Goal: Task Accomplishment & Management: Use online tool/utility

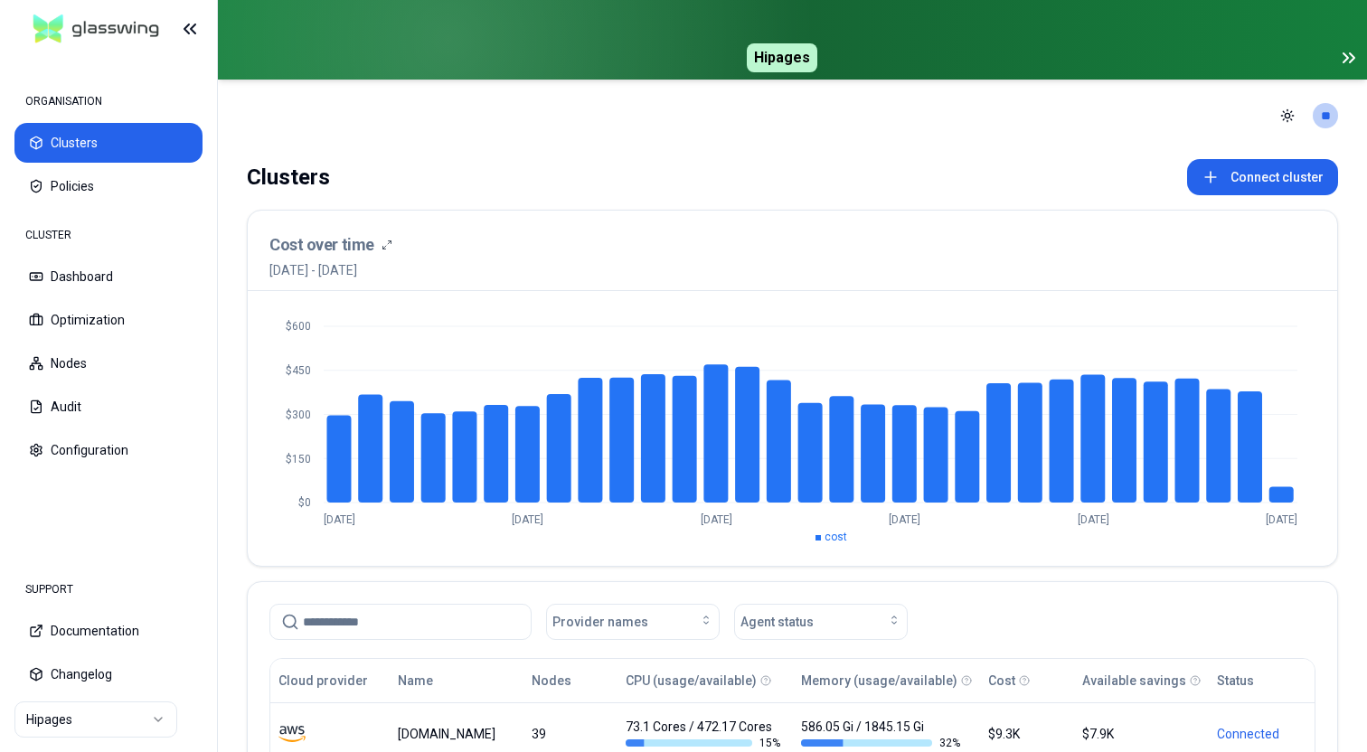
click at [123, 718] on html "ORGANISATION Clusters Policies CLUSTER Dashboard Optimization Nodes Audit Confi…" at bounding box center [683, 376] width 1367 height 752
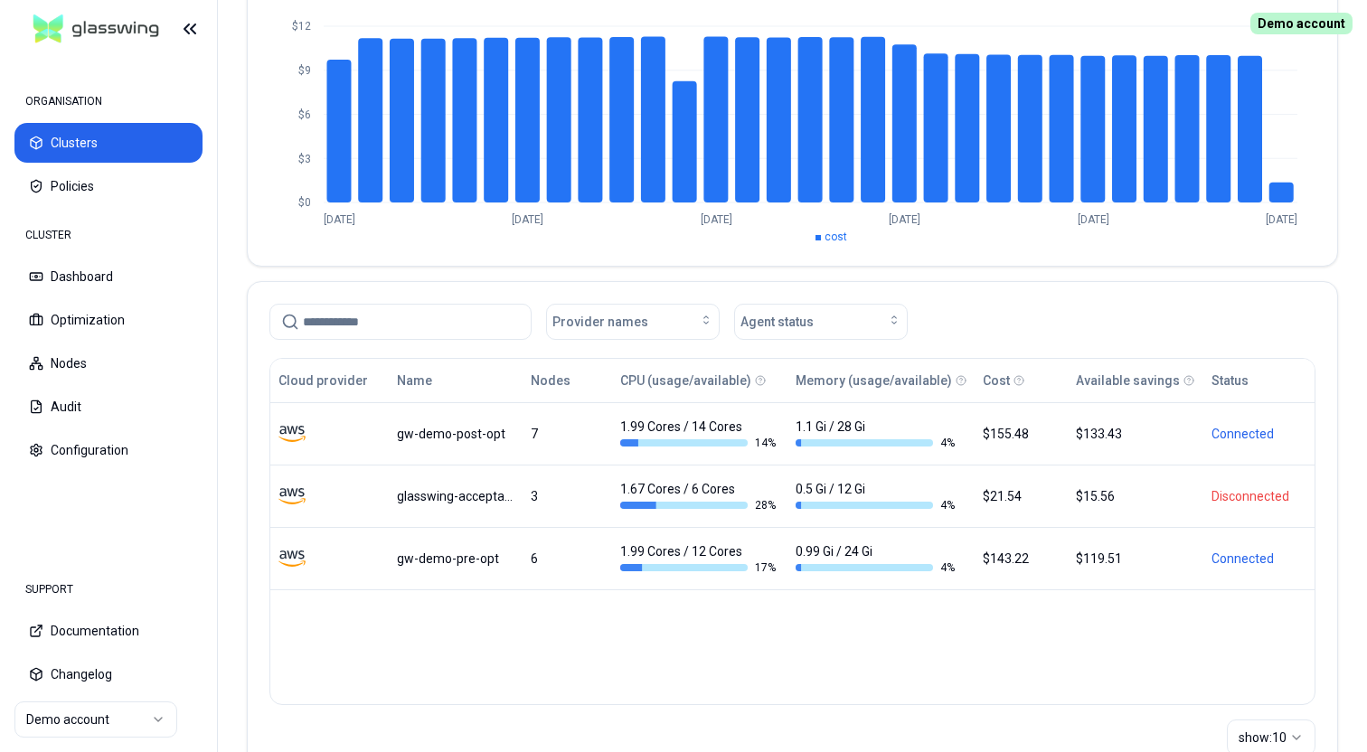
scroll to position [224, 0]
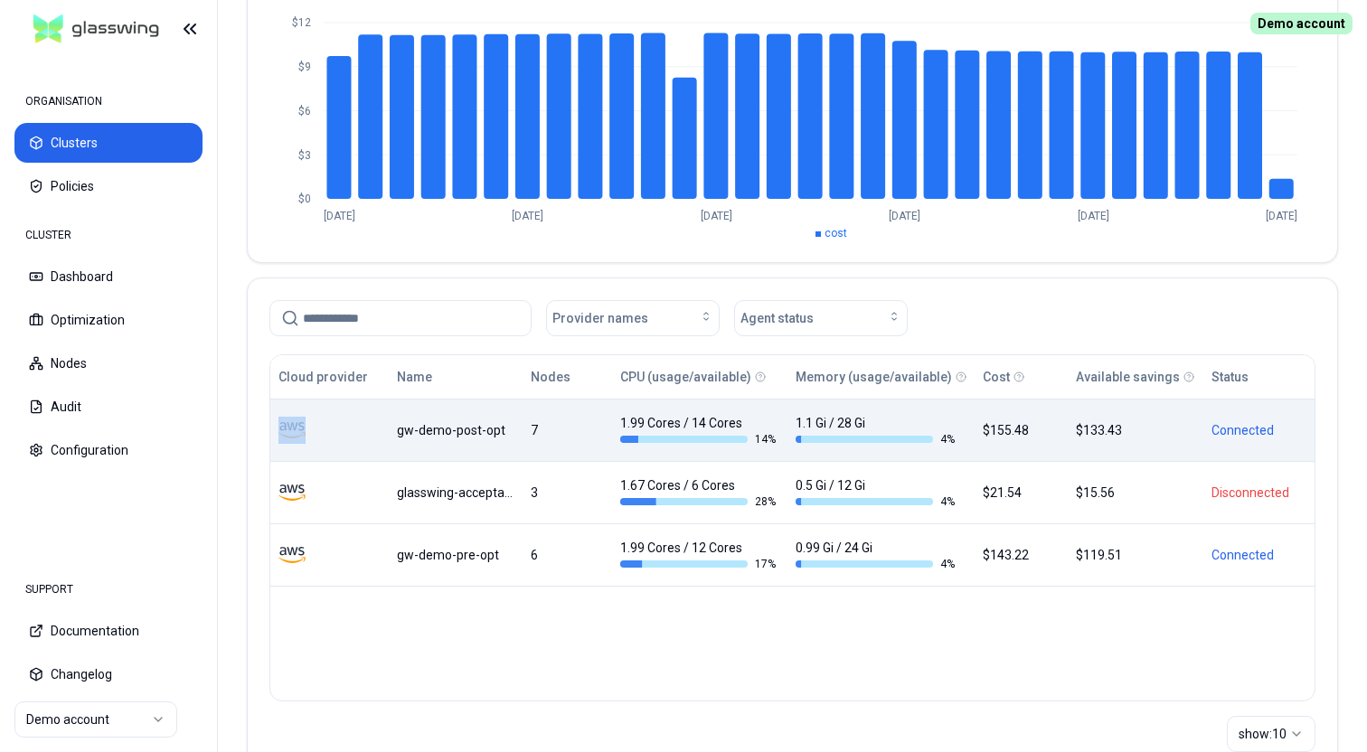
click at [474, 431] on div "gw-demo-post-opt" at bounding box center [455, 430] width 116 height 18
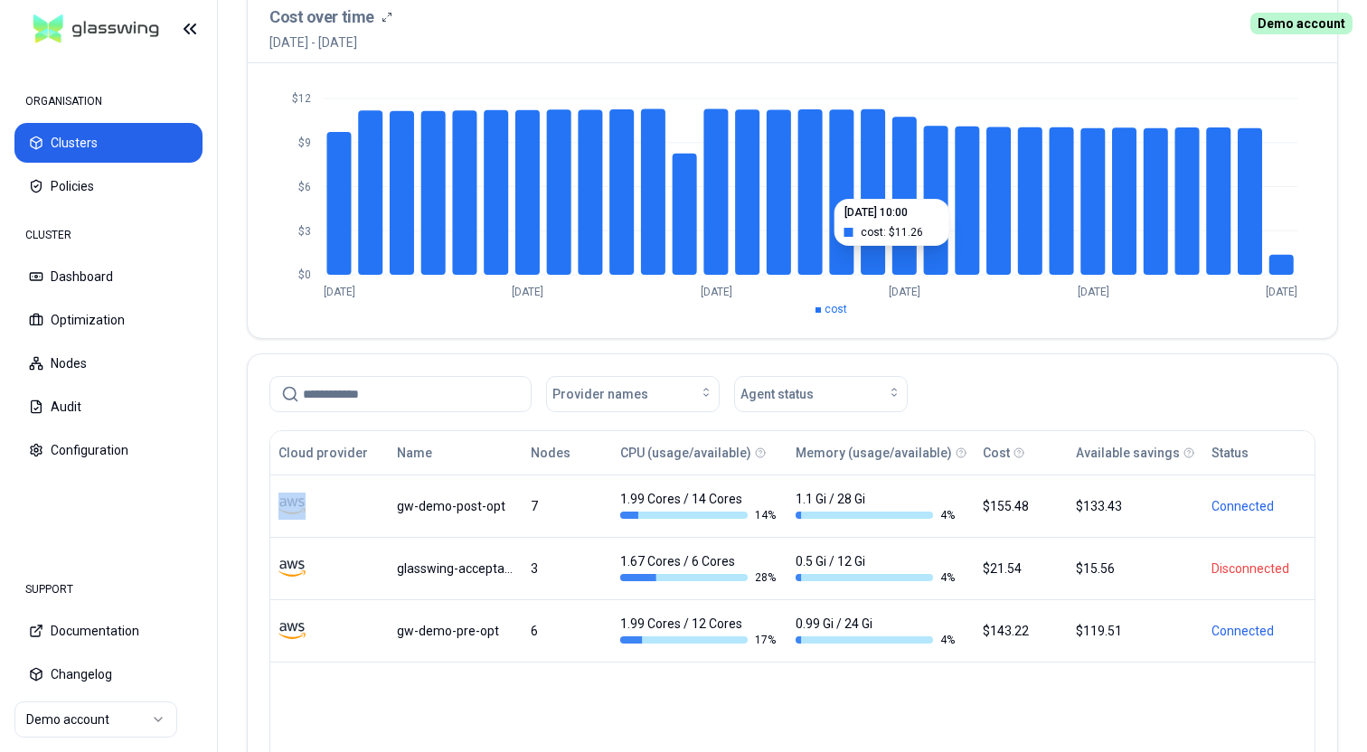
scroll to position [0, 0]
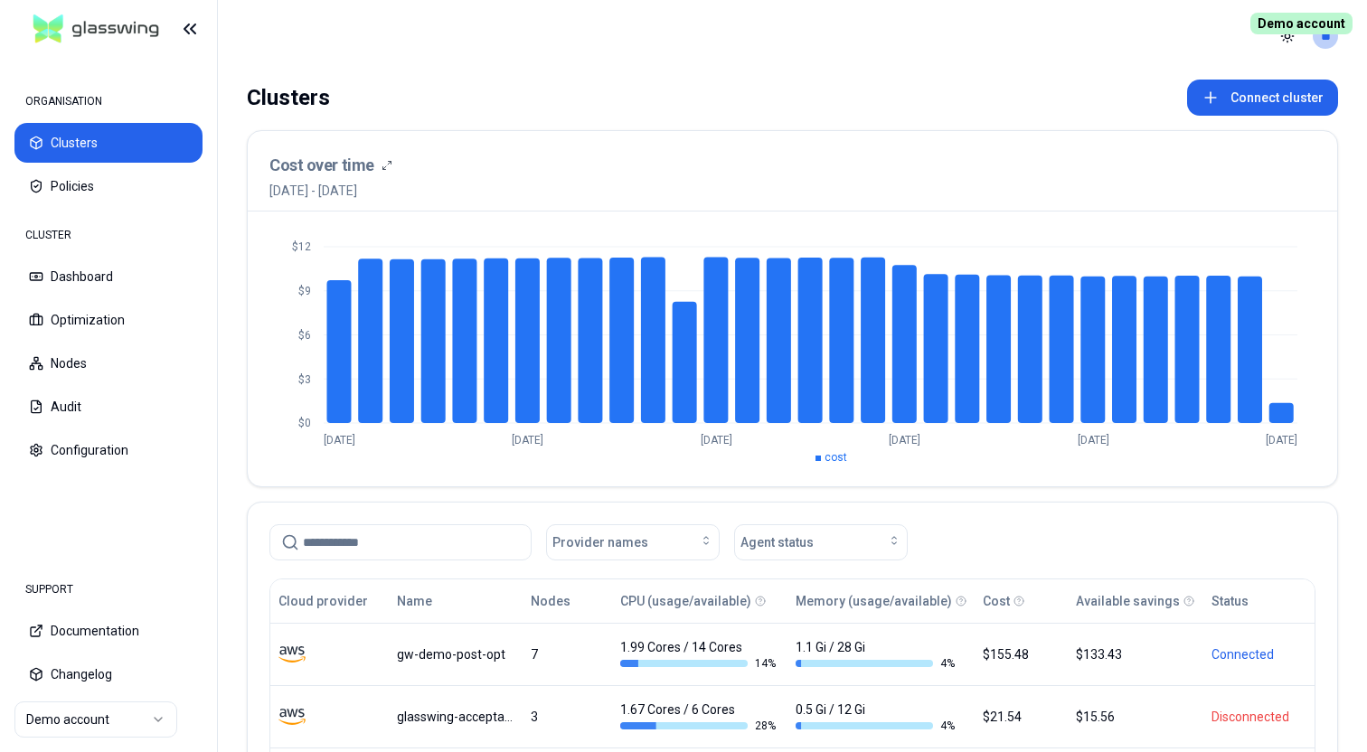
click at [954, 78] on div "Clusters Connect cluster Cost over time 18th August 2025 - 17th September 2025 …" at bounding box center [792, 557] width 1149 height 970
click at [1282, 102] on button "Connect cluster" at bounding box center [1262, 98] width 151 height 36
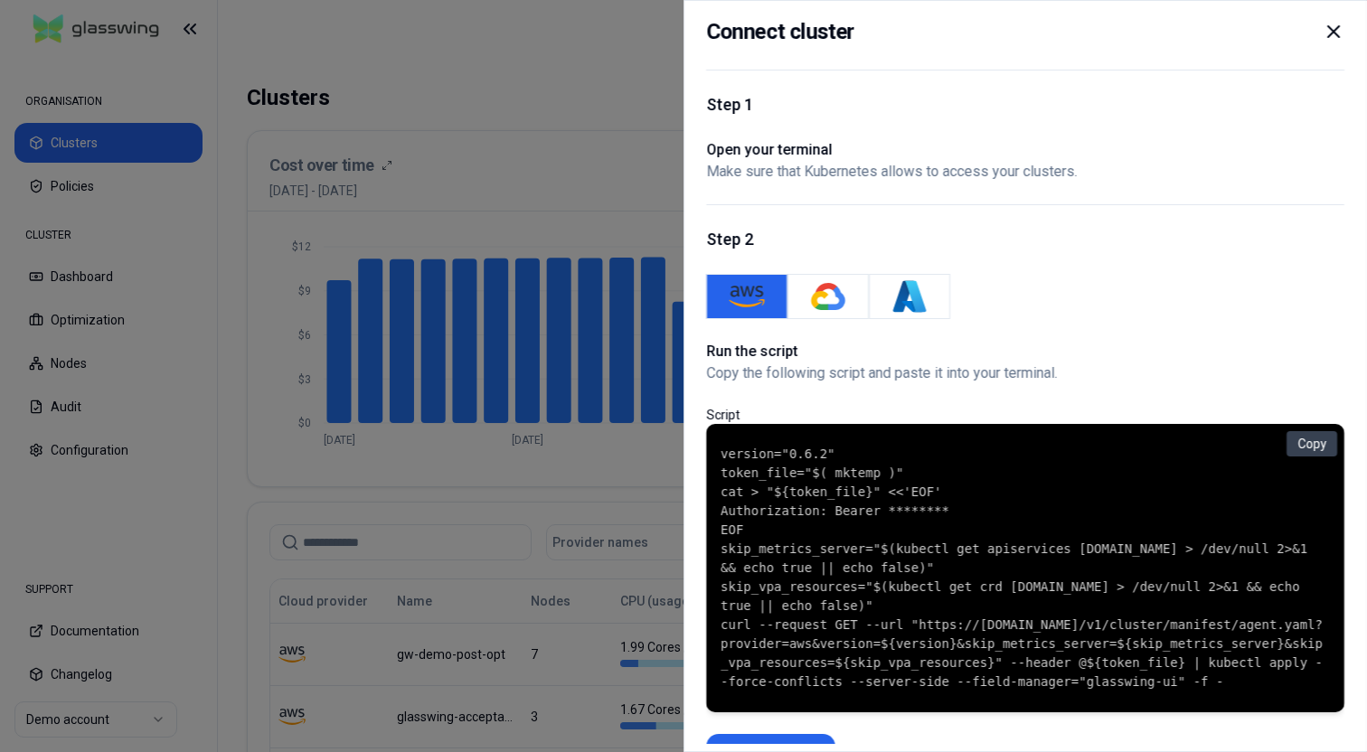
click at [1338, 33] on icon at bounding box center [1333, 32] width 22 height 22
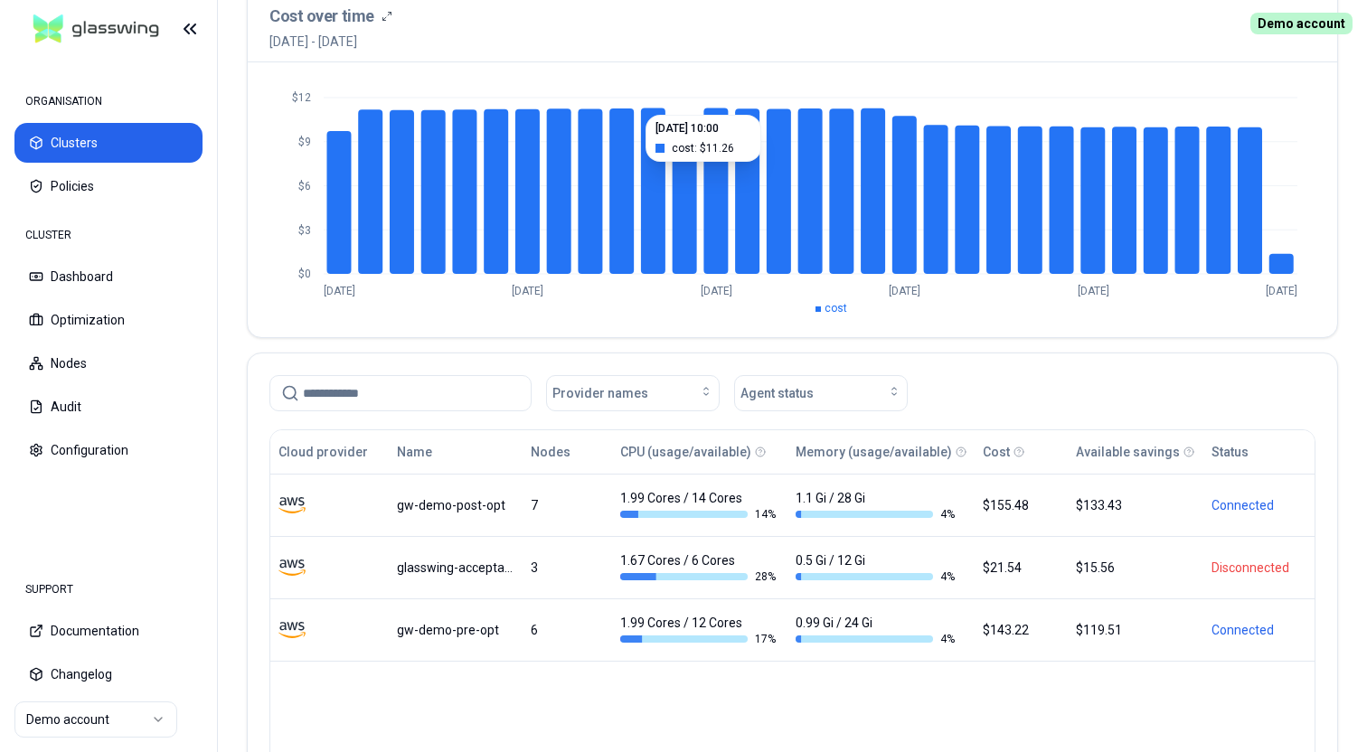
scroll to position [155, 0]
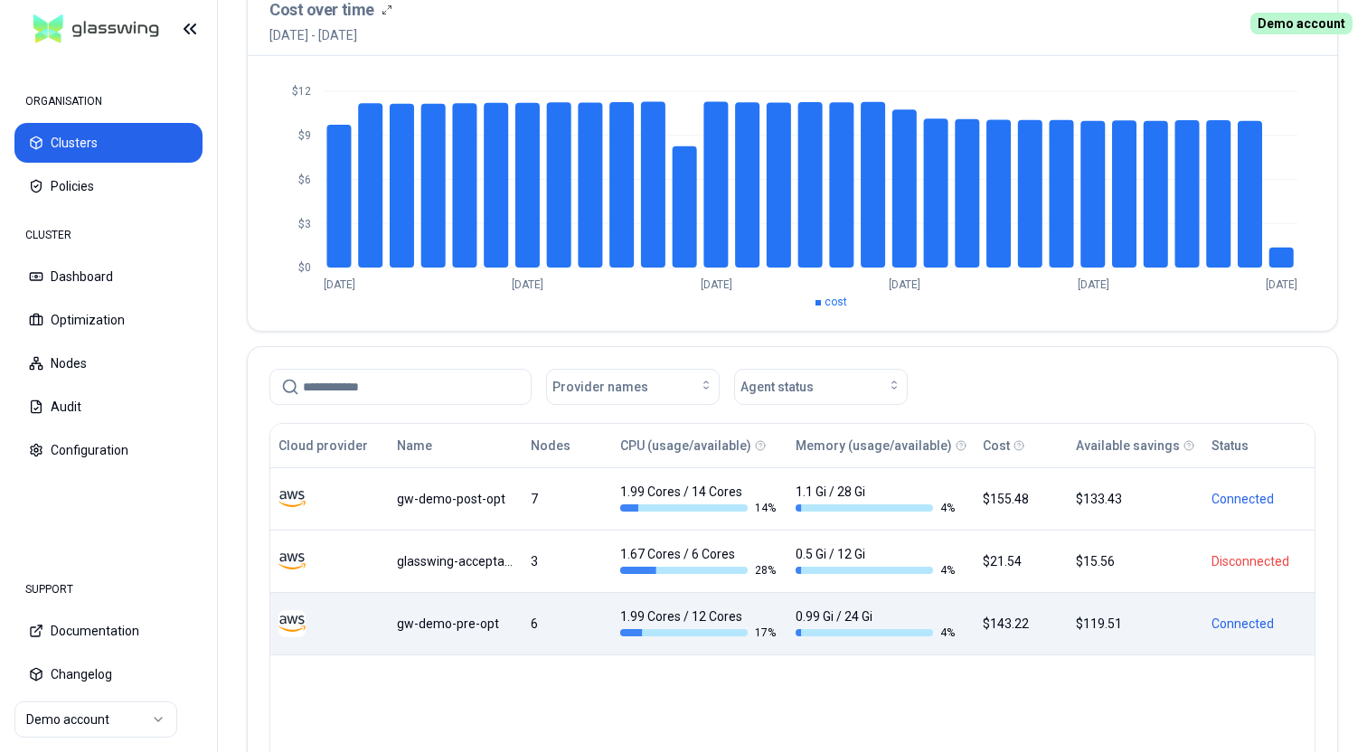
click at [477, 627] on div "gw-demo-pre-opt" at bounding box center [455, 624] width 116 height 18
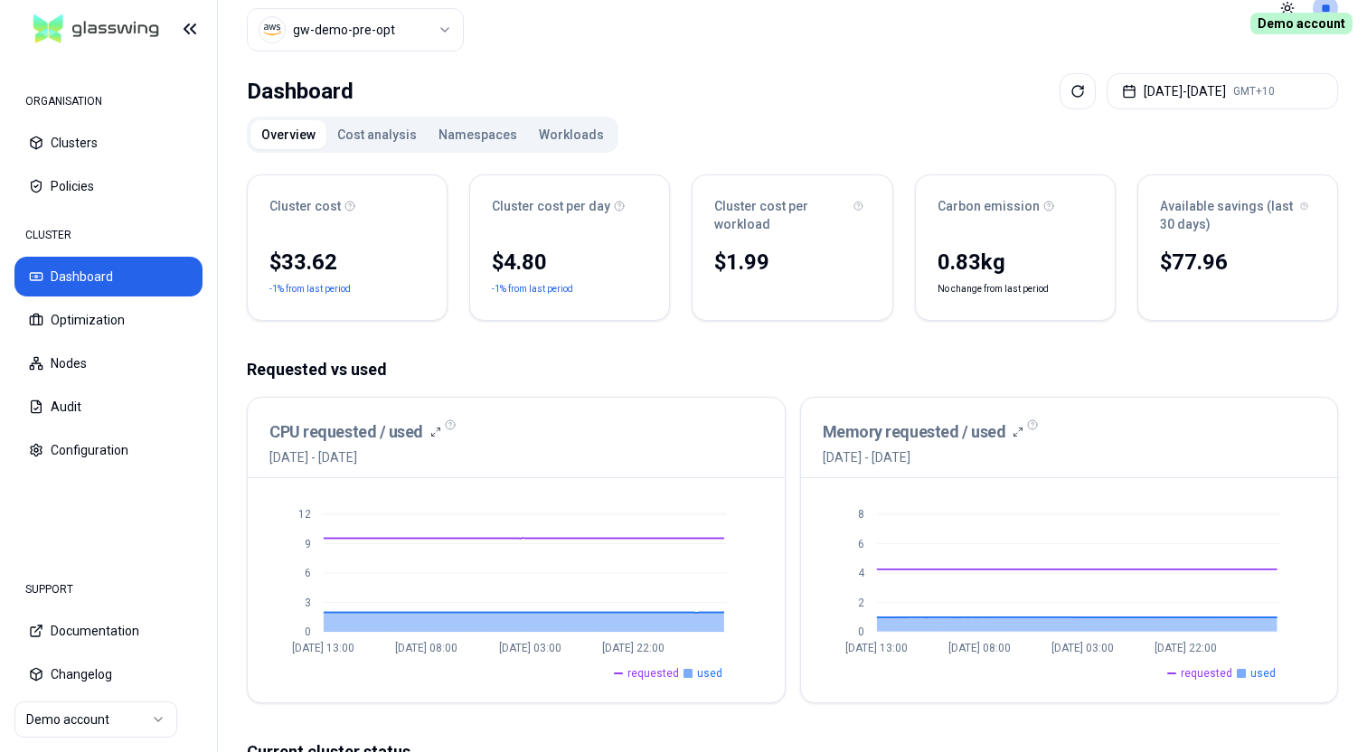
scroll to position [36, 0]
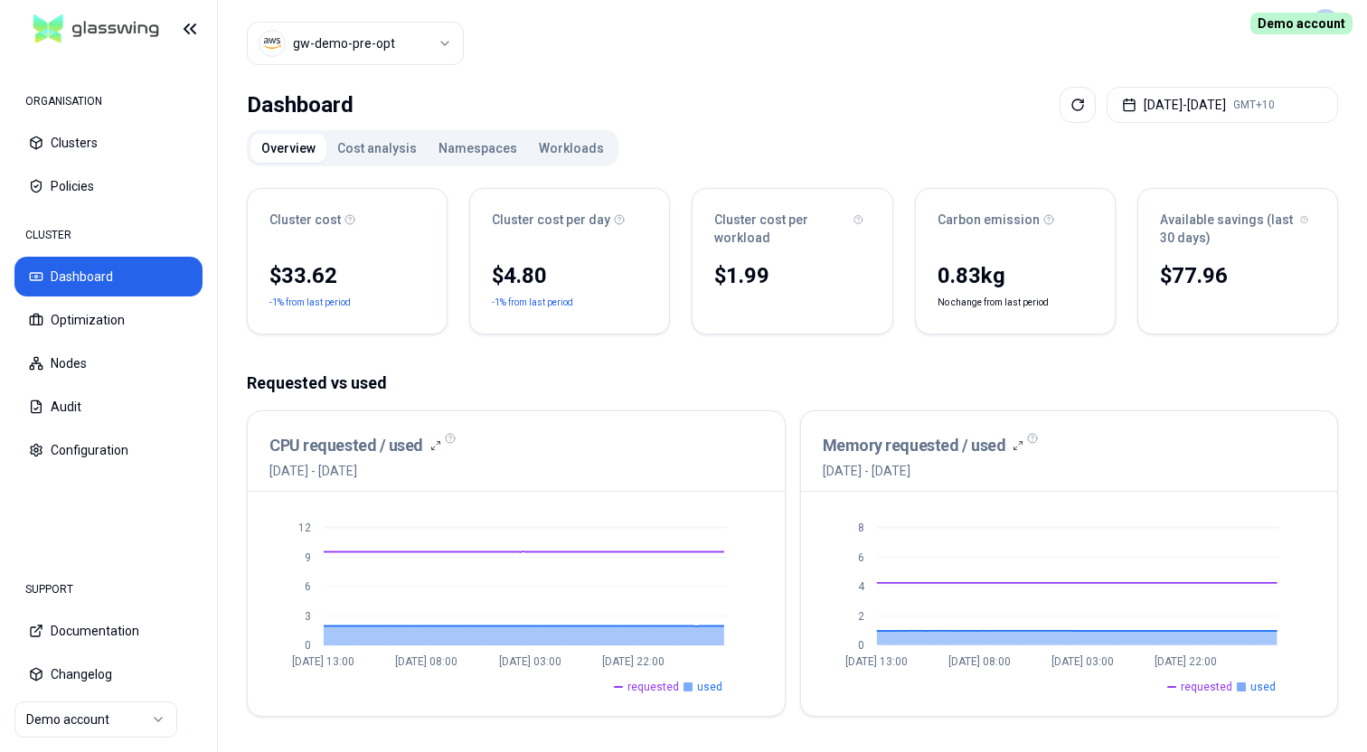
click at [466, 150] on button "Namespaces" at bounding box center [478, 148] width 100 height 29
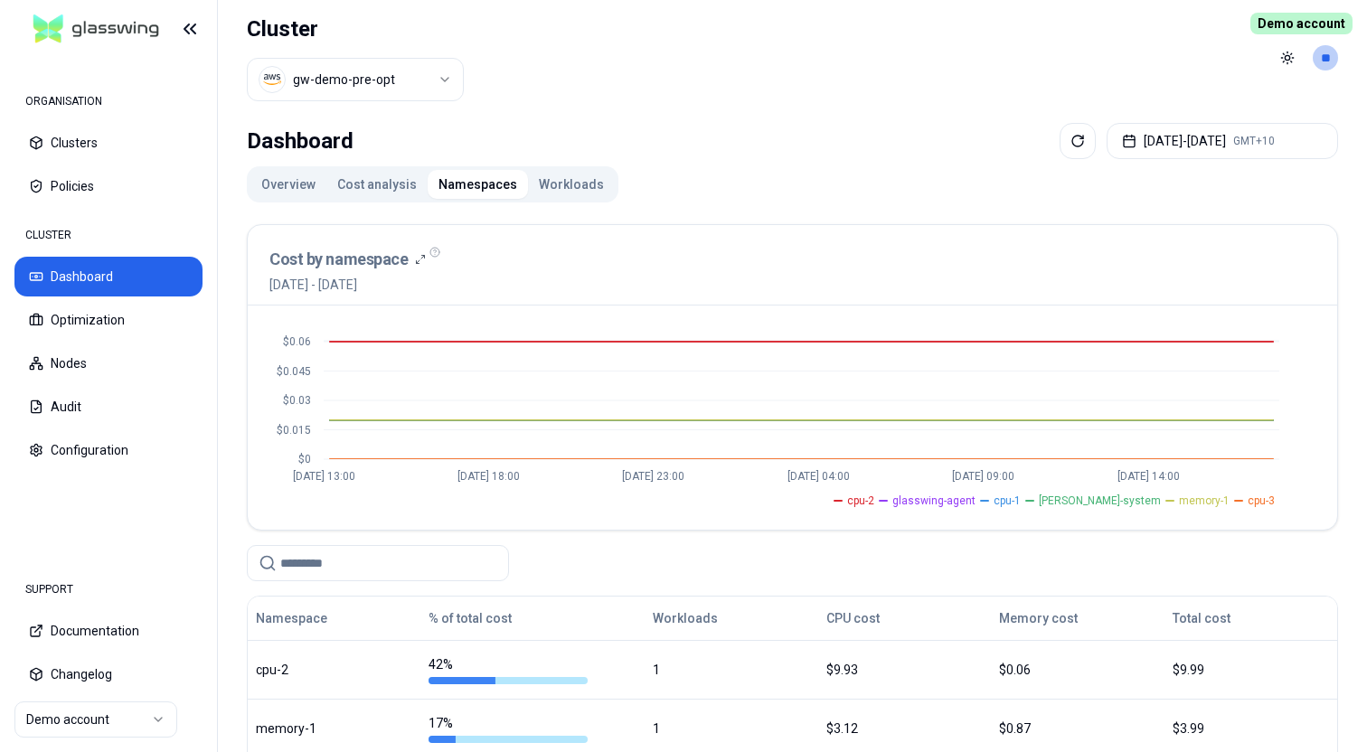
click at [559, 184] on button "Workloads" at bounding box center [571, 184] width 87 height 29
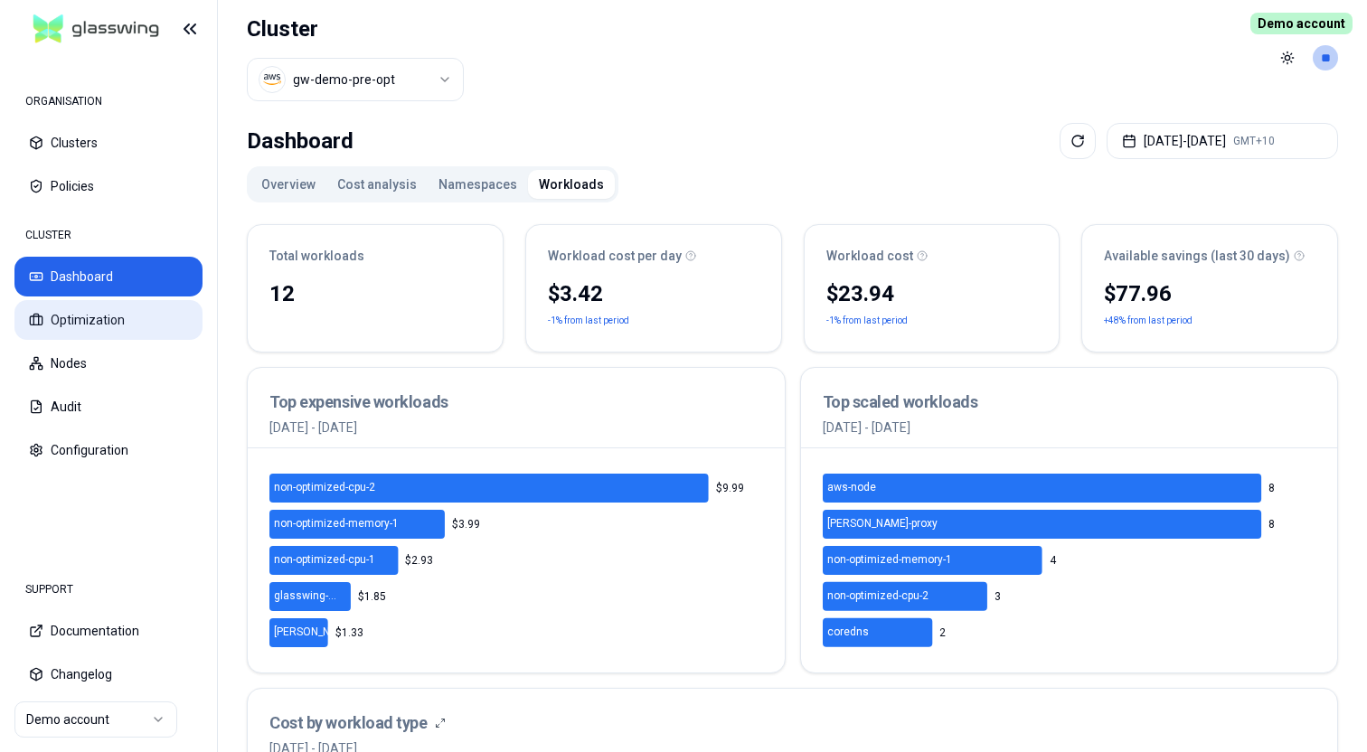
click at [113, 323] on button "Optimization" at bounding box center [108, 320] width 188 height 40
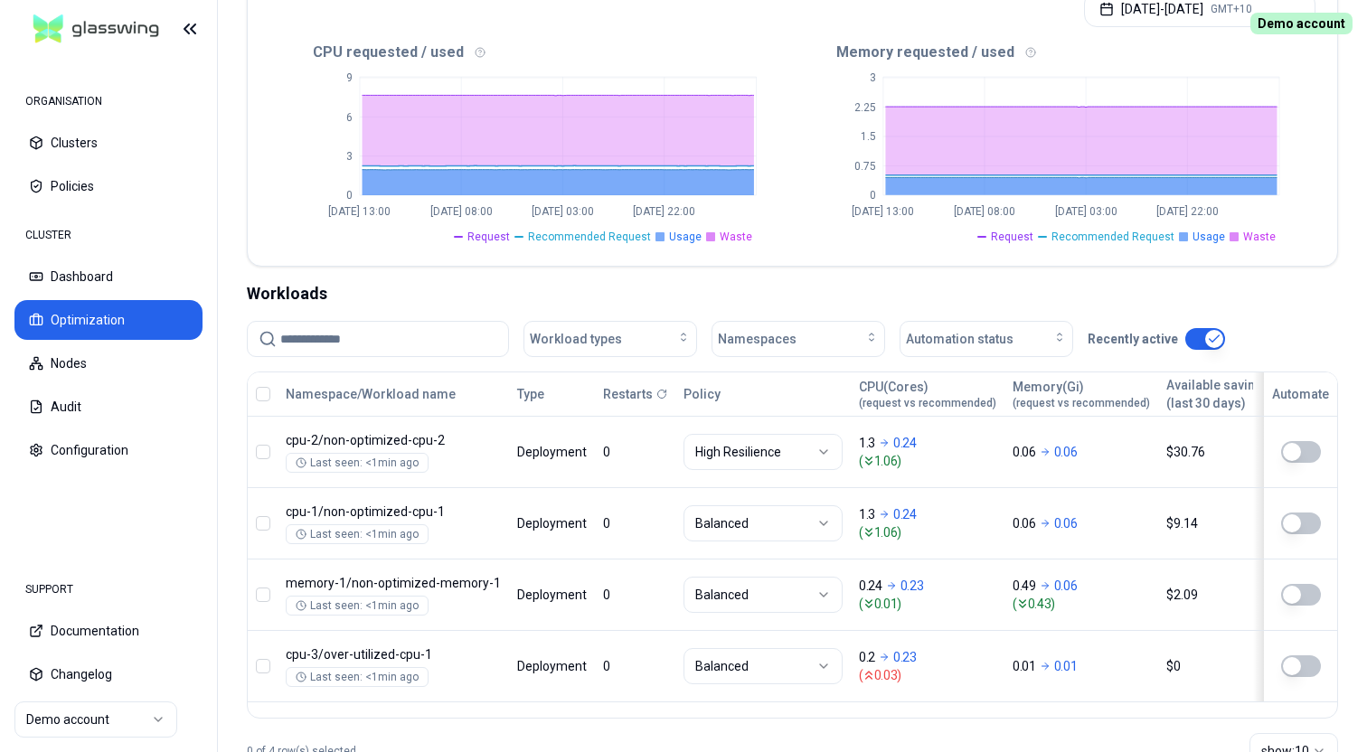
scroll to position [466, 0]
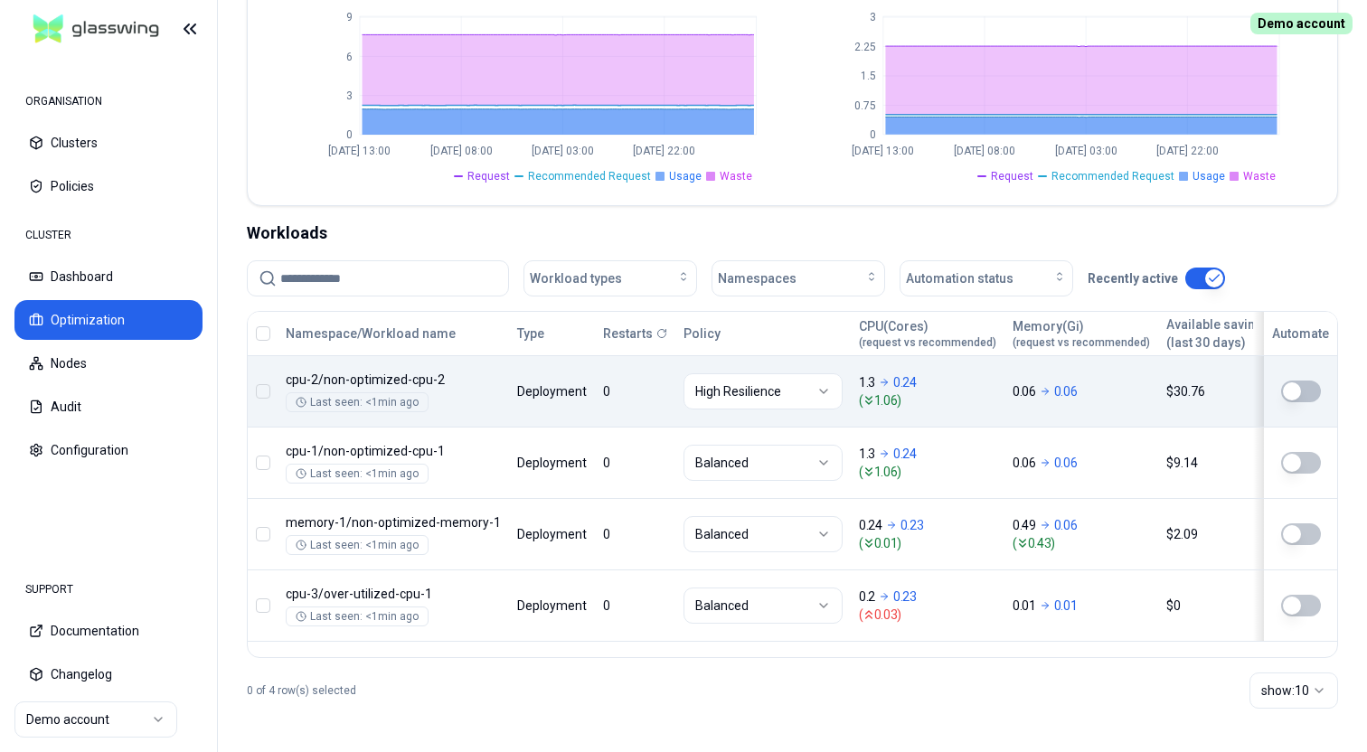
click at [1300, 390] on button "button" at bounding box center [1301, 392] width 40 height 22
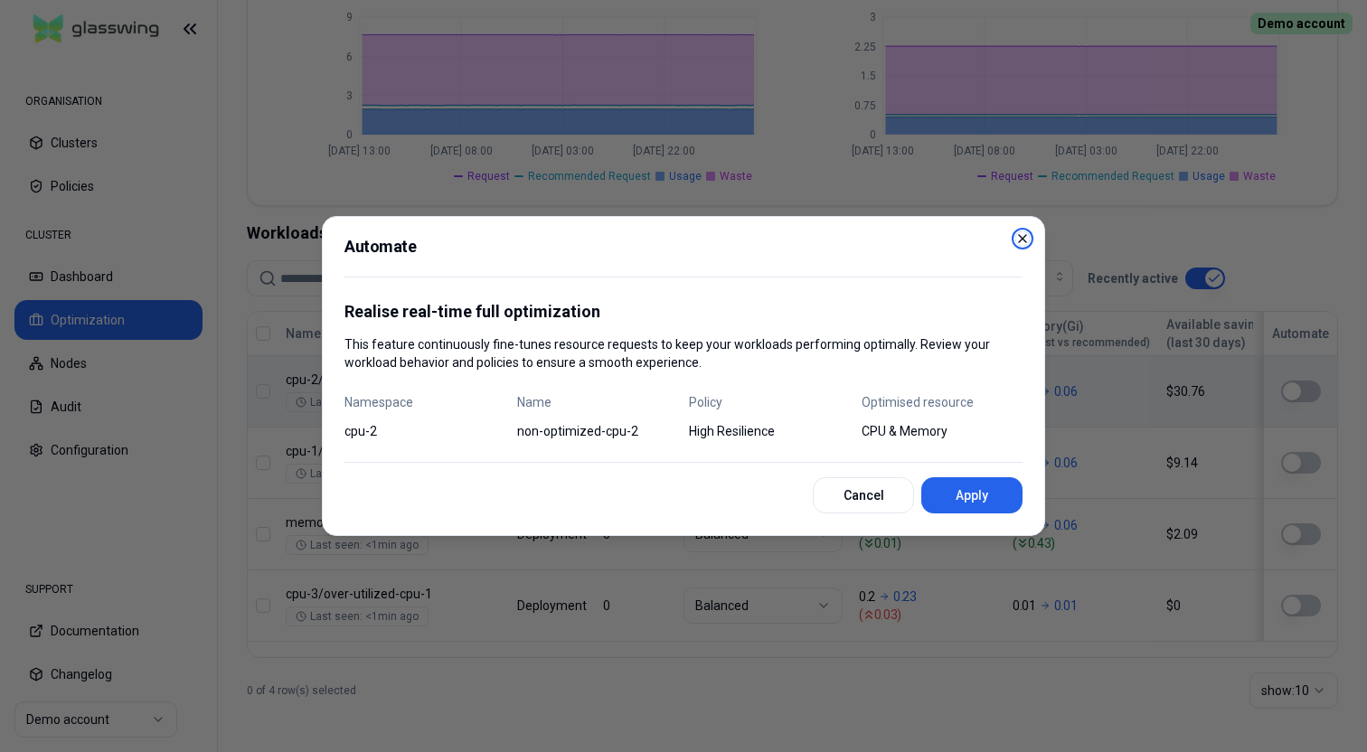
click at [1023, 239] on icon "button" at bounding box center [1022, 238] width 7 height 7
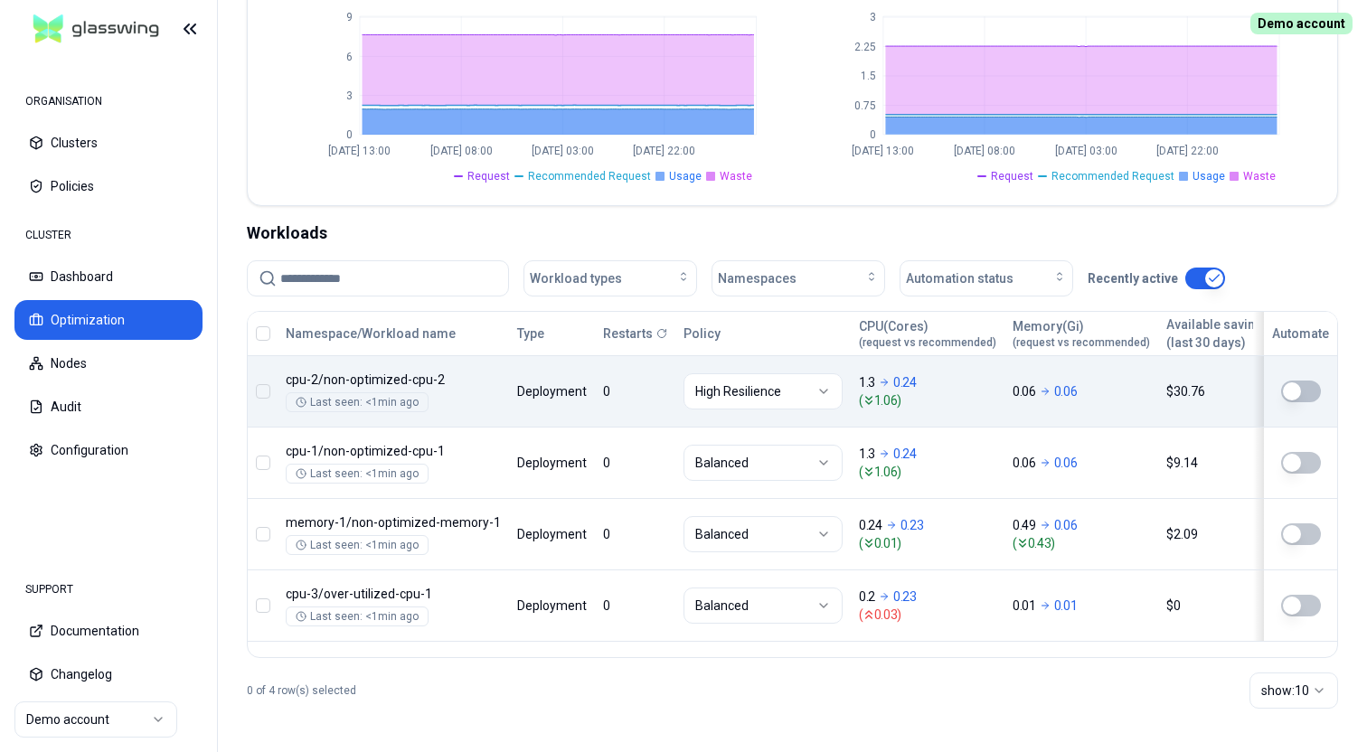
click at [263, 336] on button "button" at bounding box center [263, 333] width 14 height 14
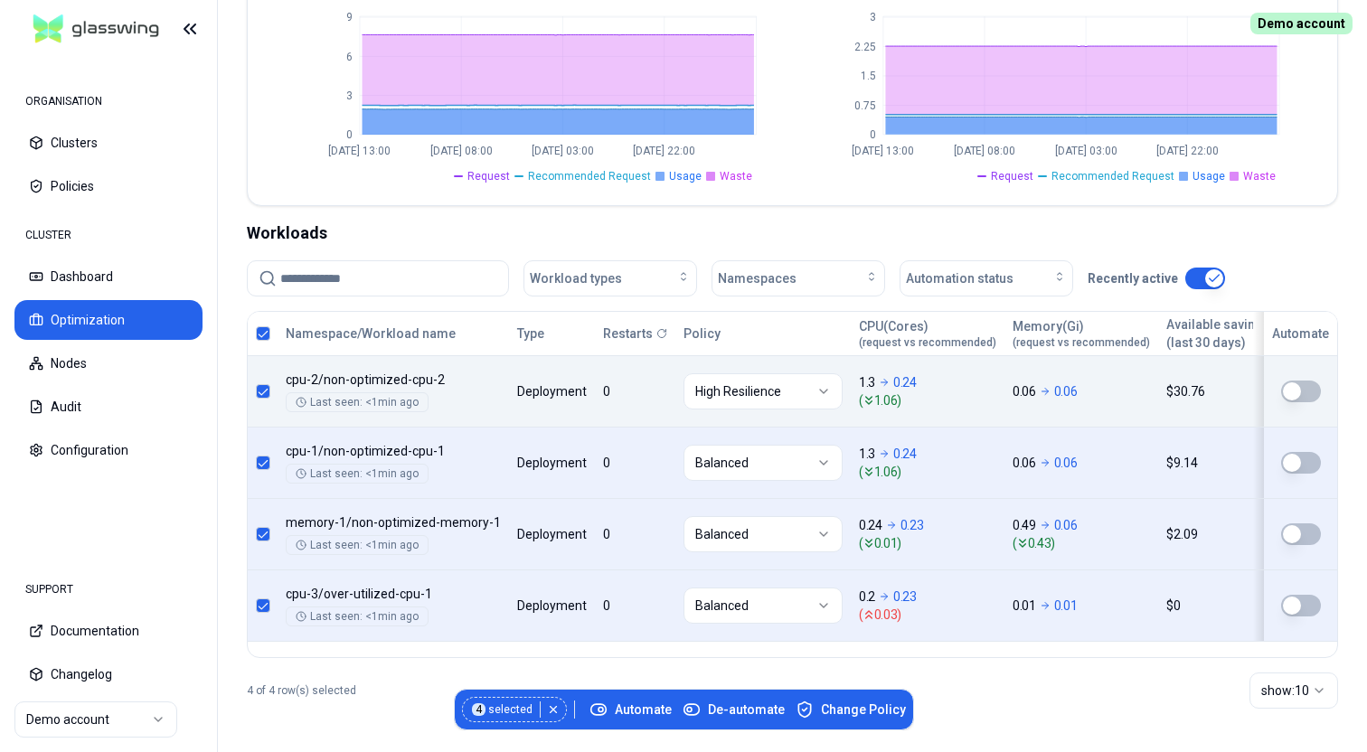
click at [266, 332] on button "button" at bounding box center [263, 333] width 14 height 14
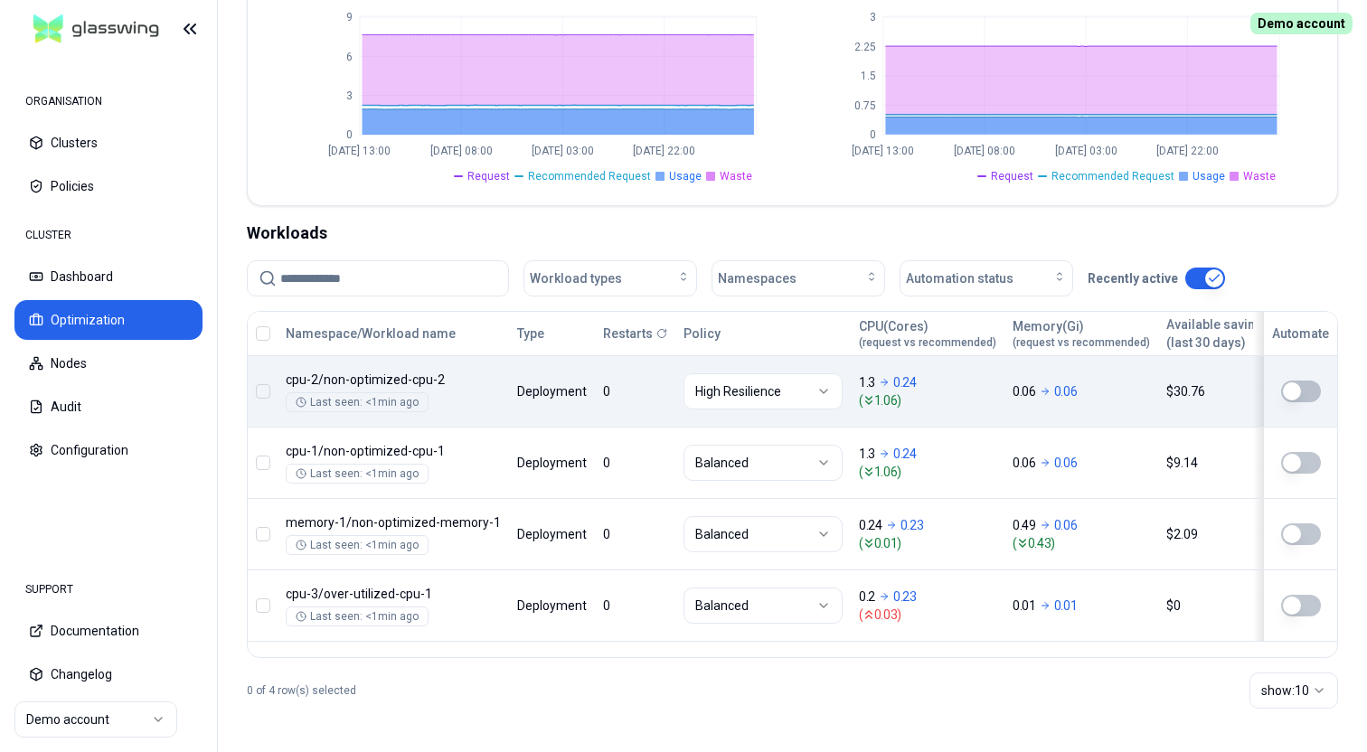
click at [790, 395] on html "ORGANISATION Clusters Policies CLUSTER Dashboard Optimization Nodes Audit Confi…" at bounding box center [683, 376] width 1367 height 752
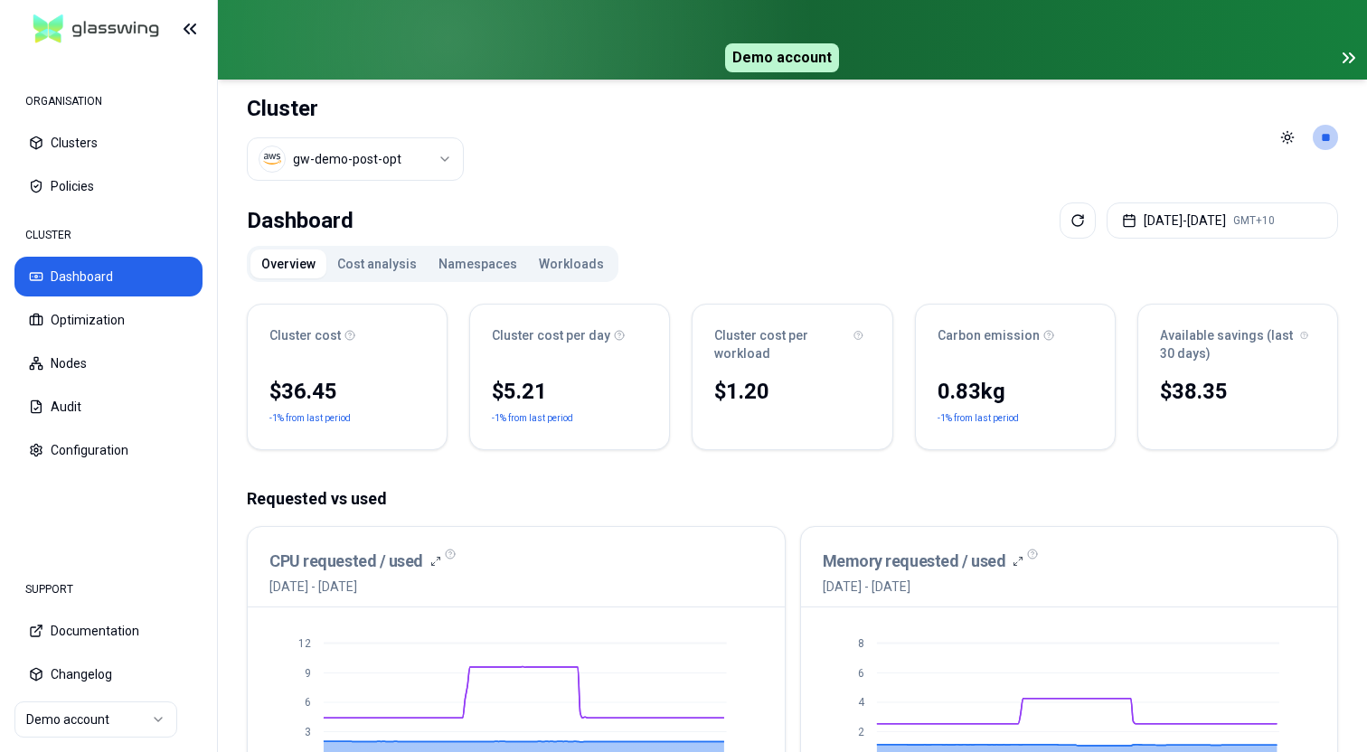
click at [1349, 54] on icon at bounding box center [1349, 58] width 22 height 22
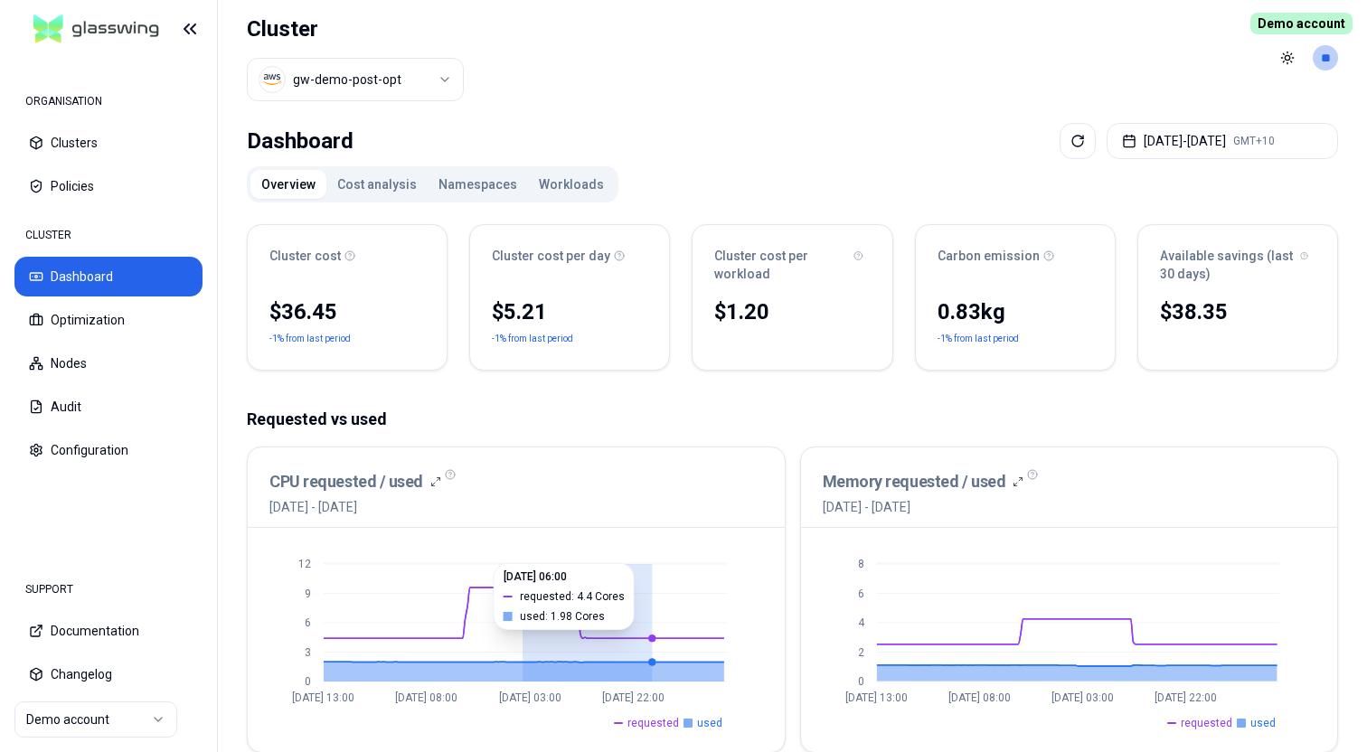
drag, startPoint x: 522, startPoint y: 609, endPoint x: 653, endPoint y: 615, distance: 131.2
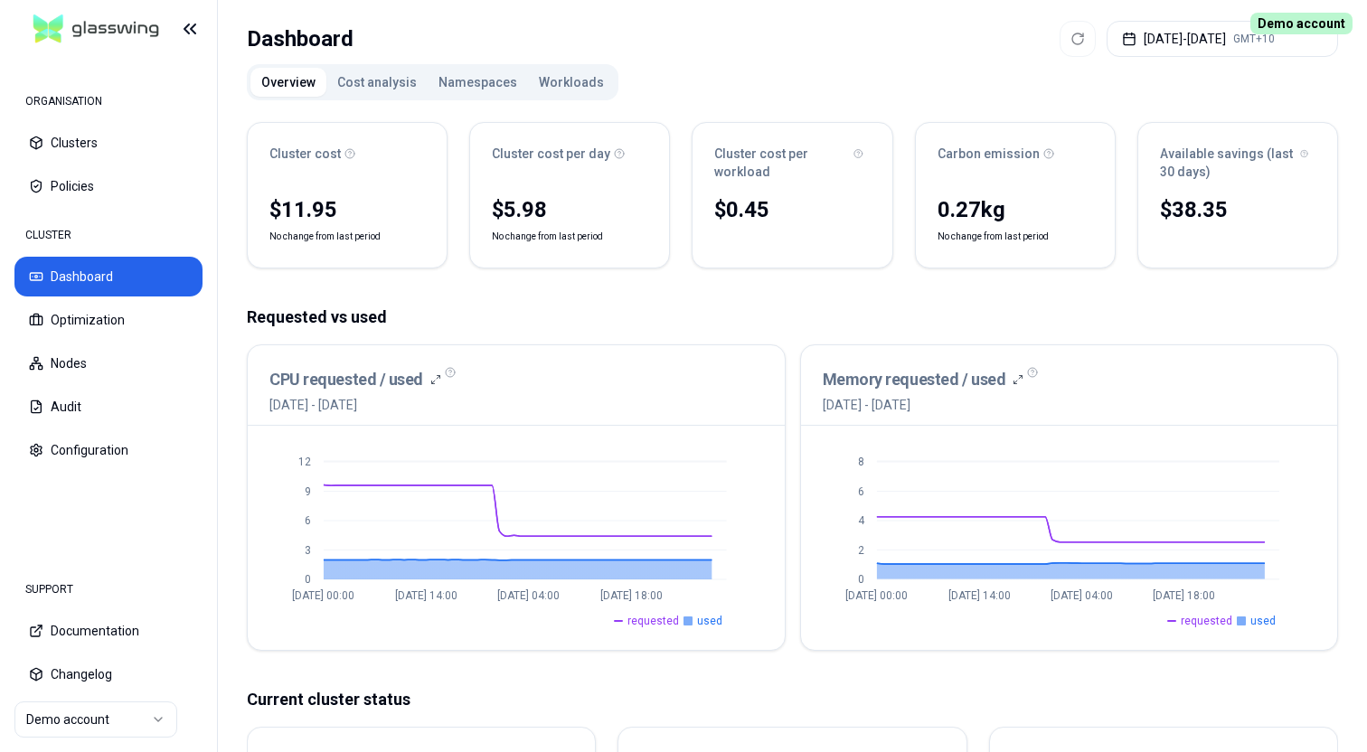
scroll to position [108, 0]
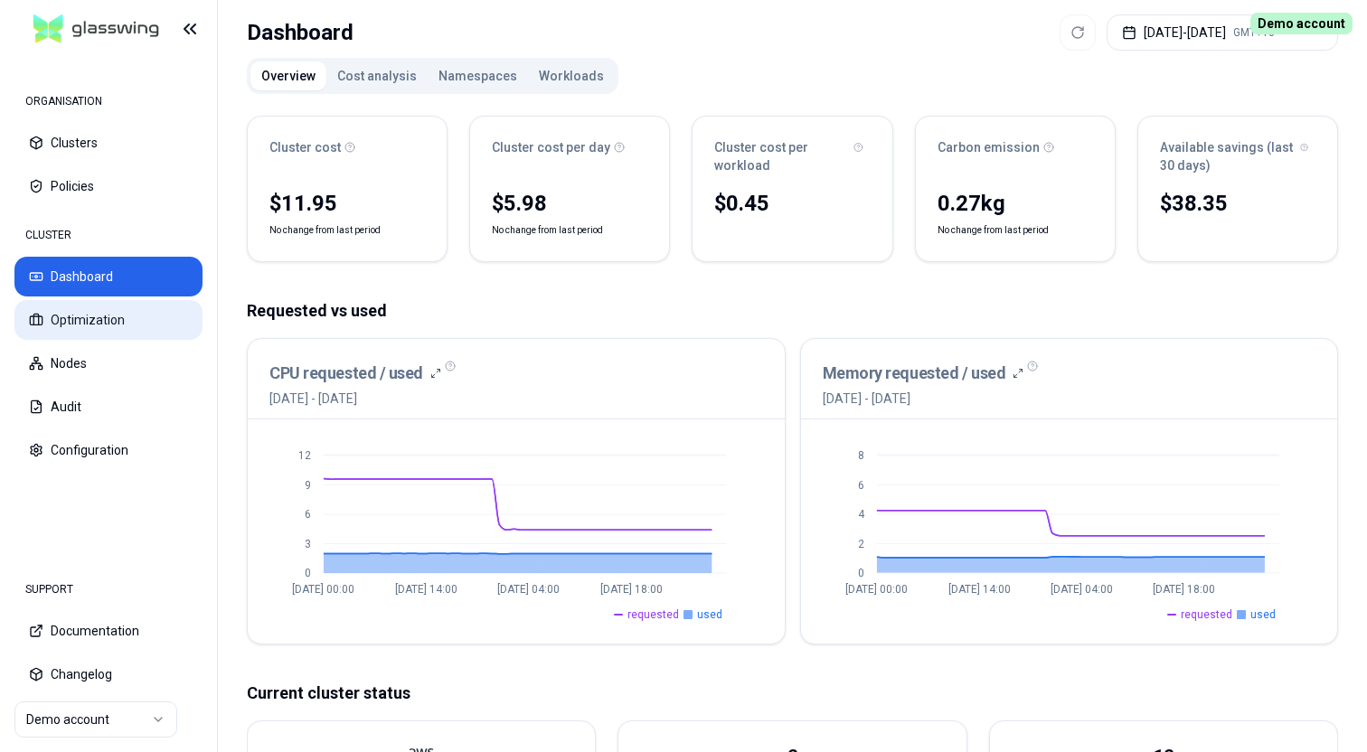
click at [92, 323] on button "Optimization" at bounding box center [108, 320] width 188 height 40
